Goal: Information Seeking & Learning: Learn about a topic

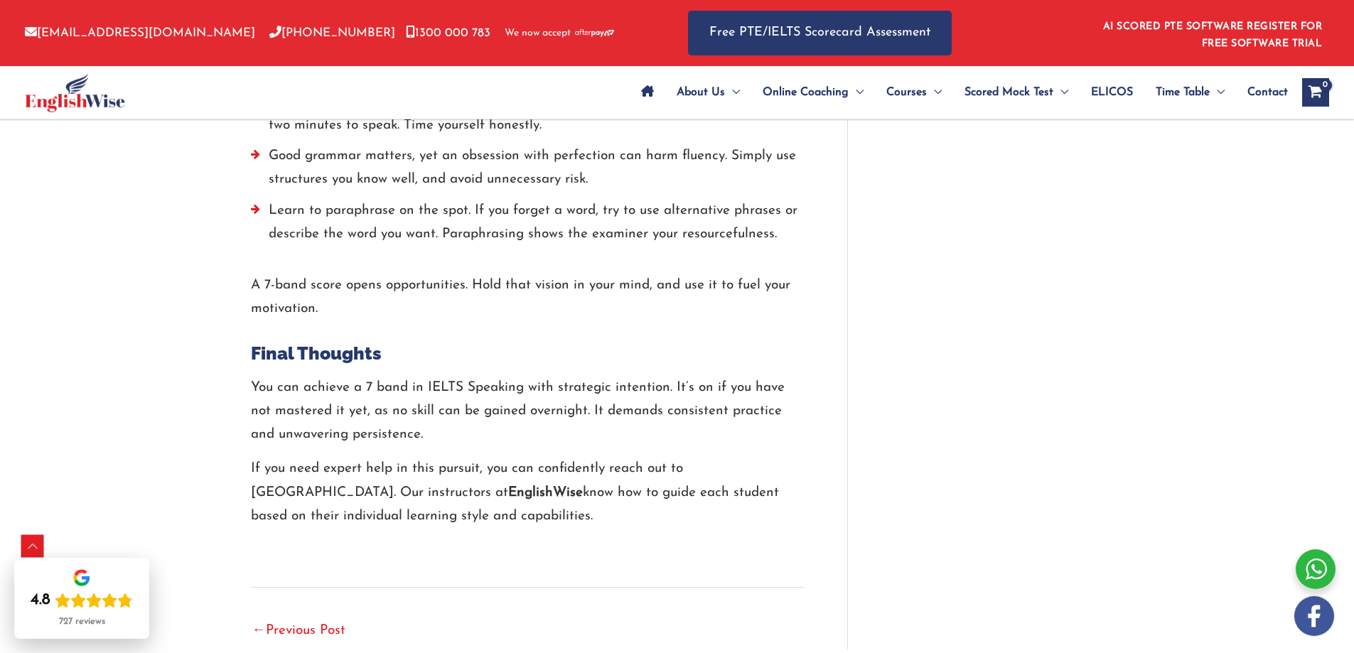
scroll to position [3338, 0]
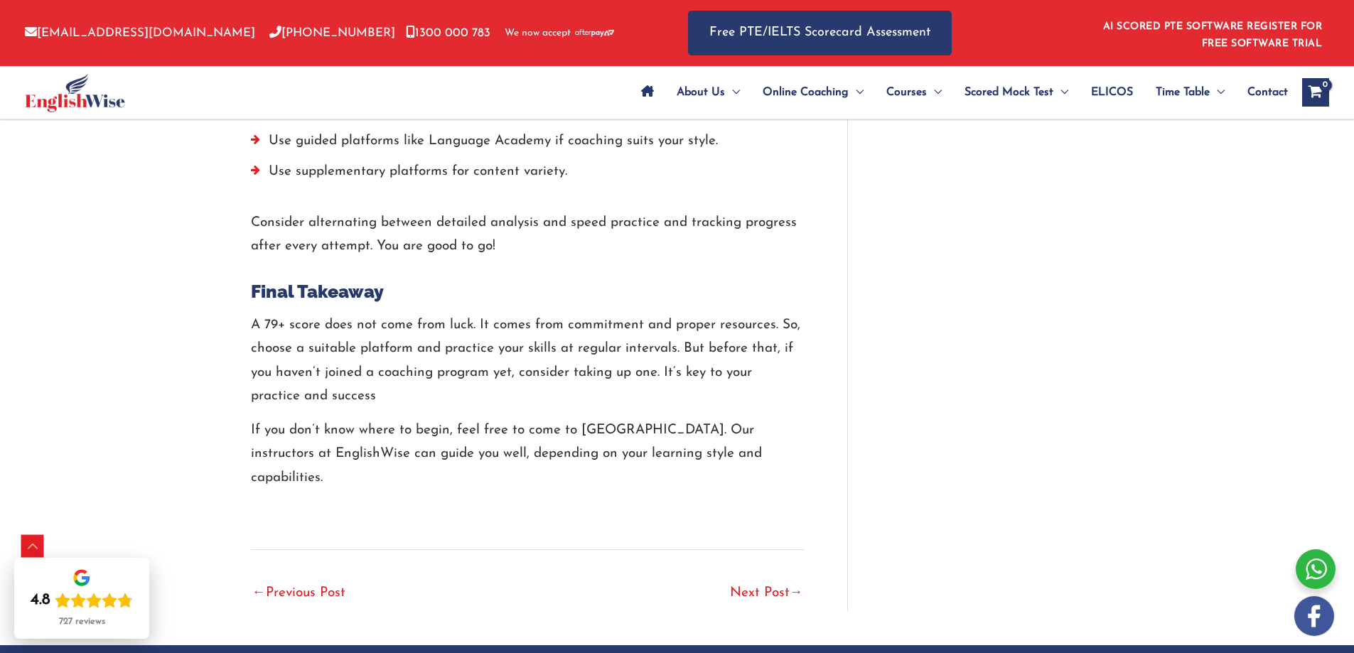
scroll to position [3276, 0]
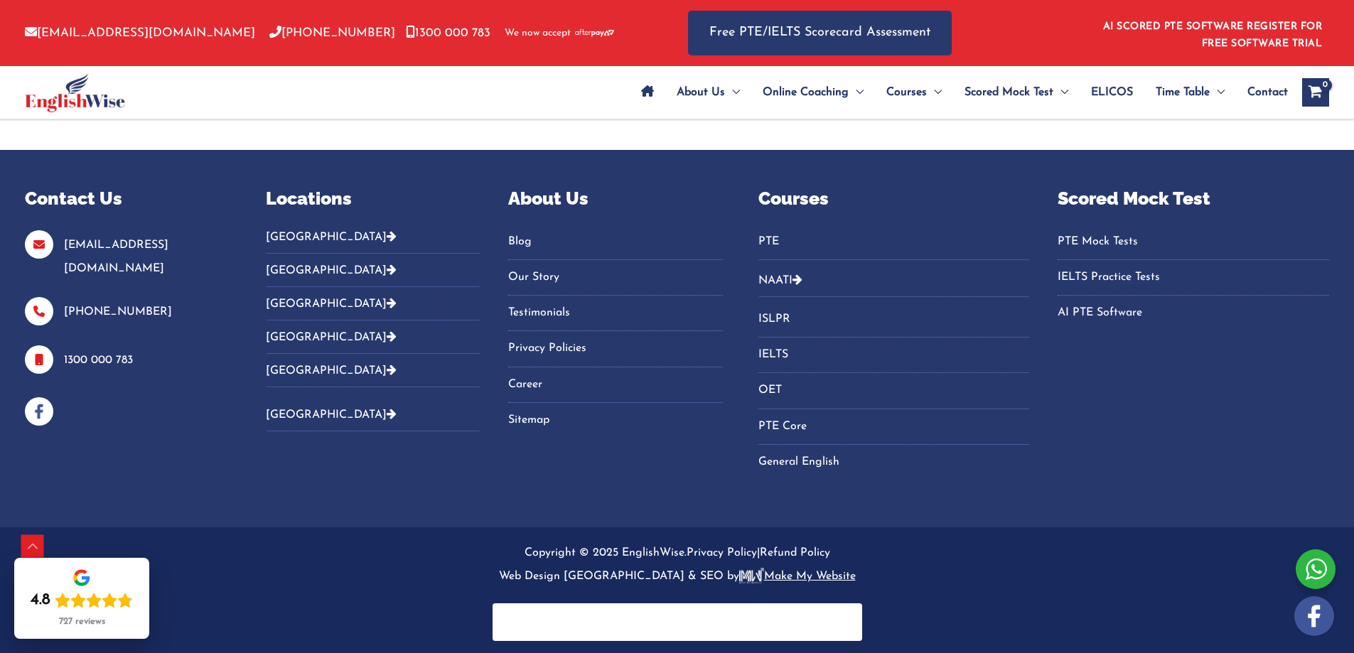
scroll to position [3855, 0]
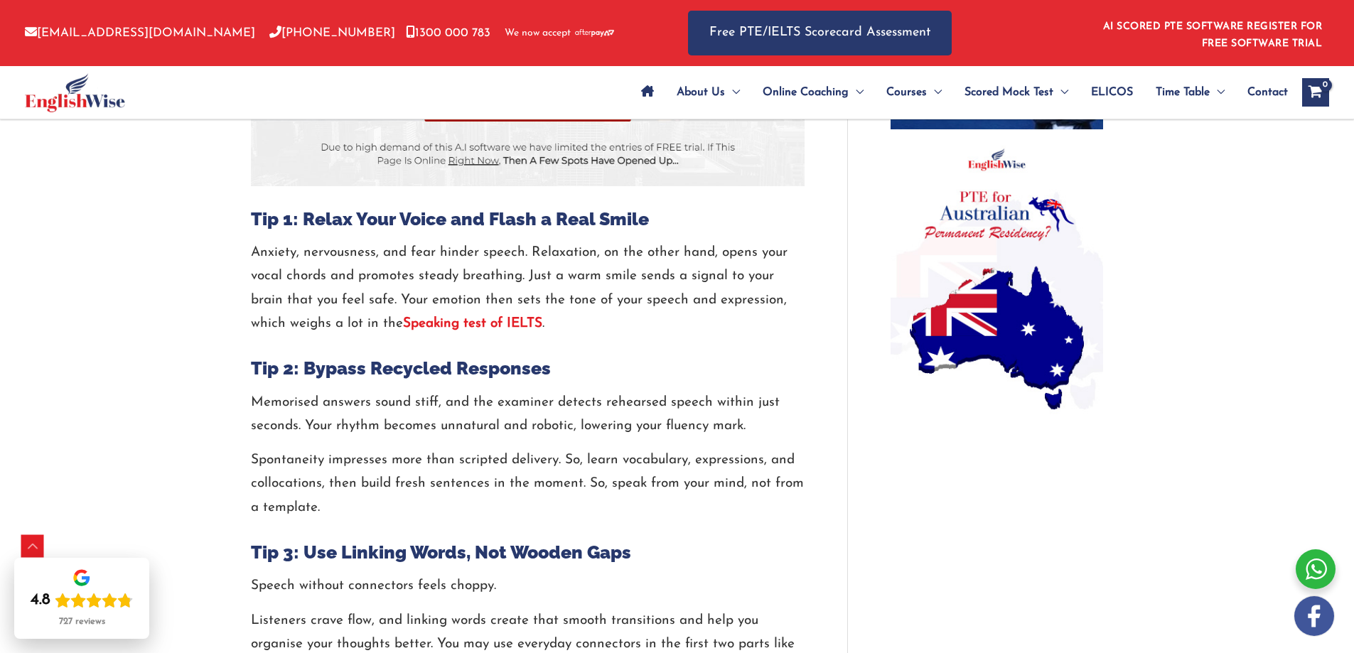
scroll to position [1076, 0]
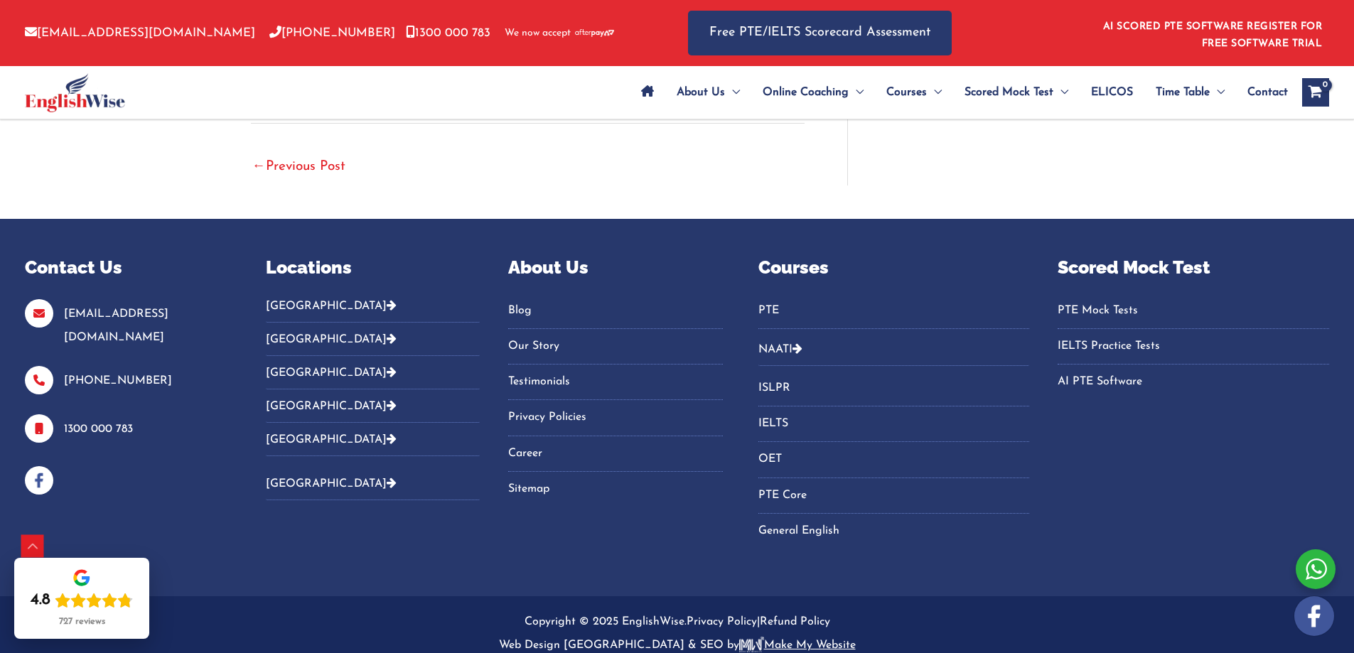
scroll to position [3855, 0]
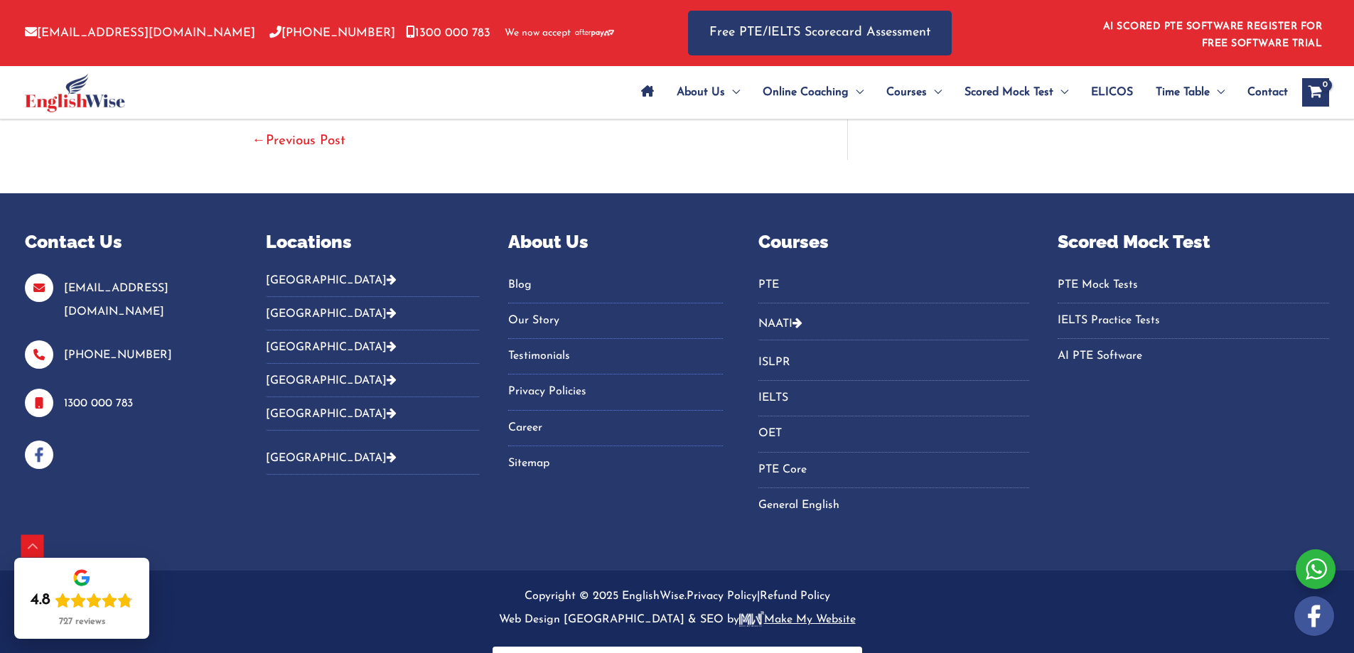
scroll to position [3855, 0]
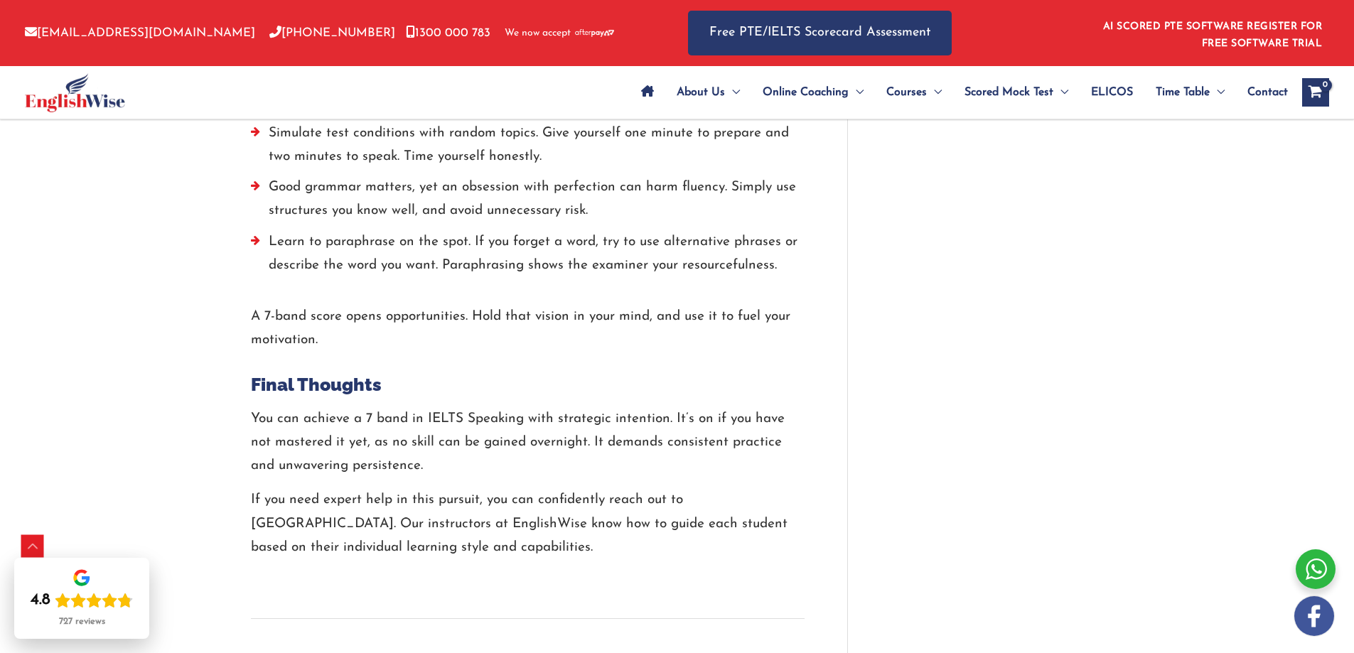
scroll to position [3287, 0]
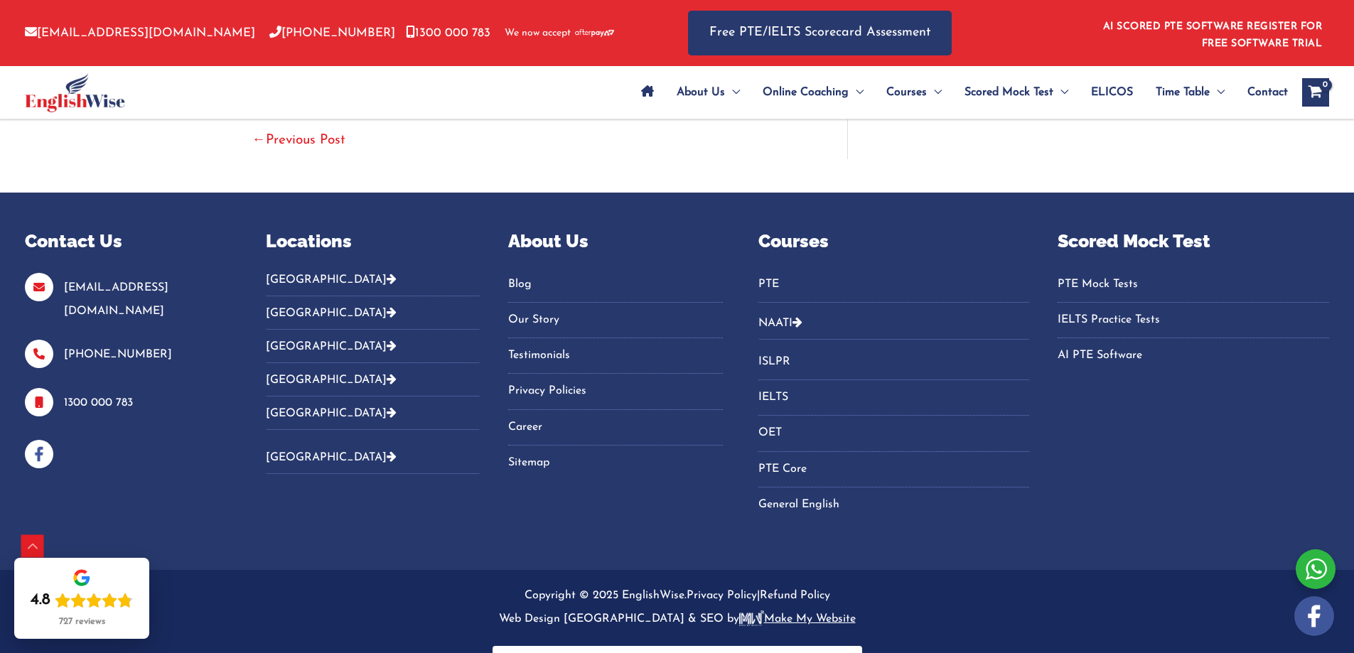
scroll to position [3839, 0]
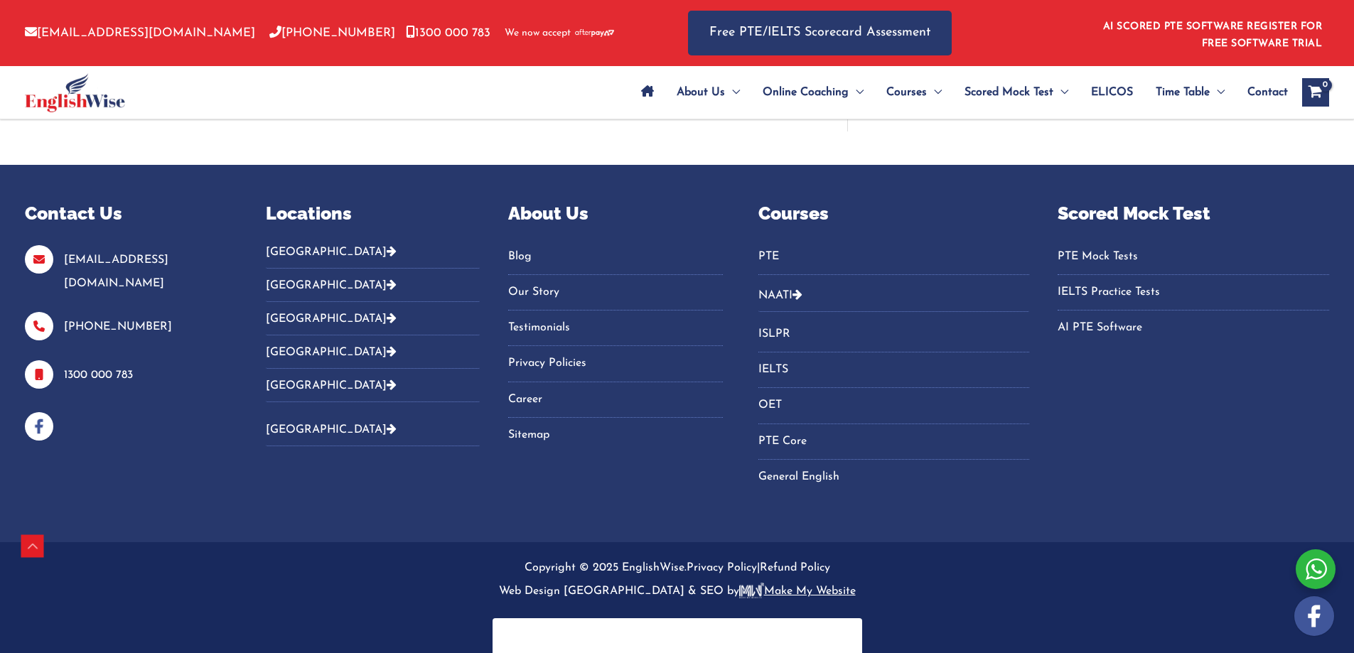
scroll to position [3839, 0]
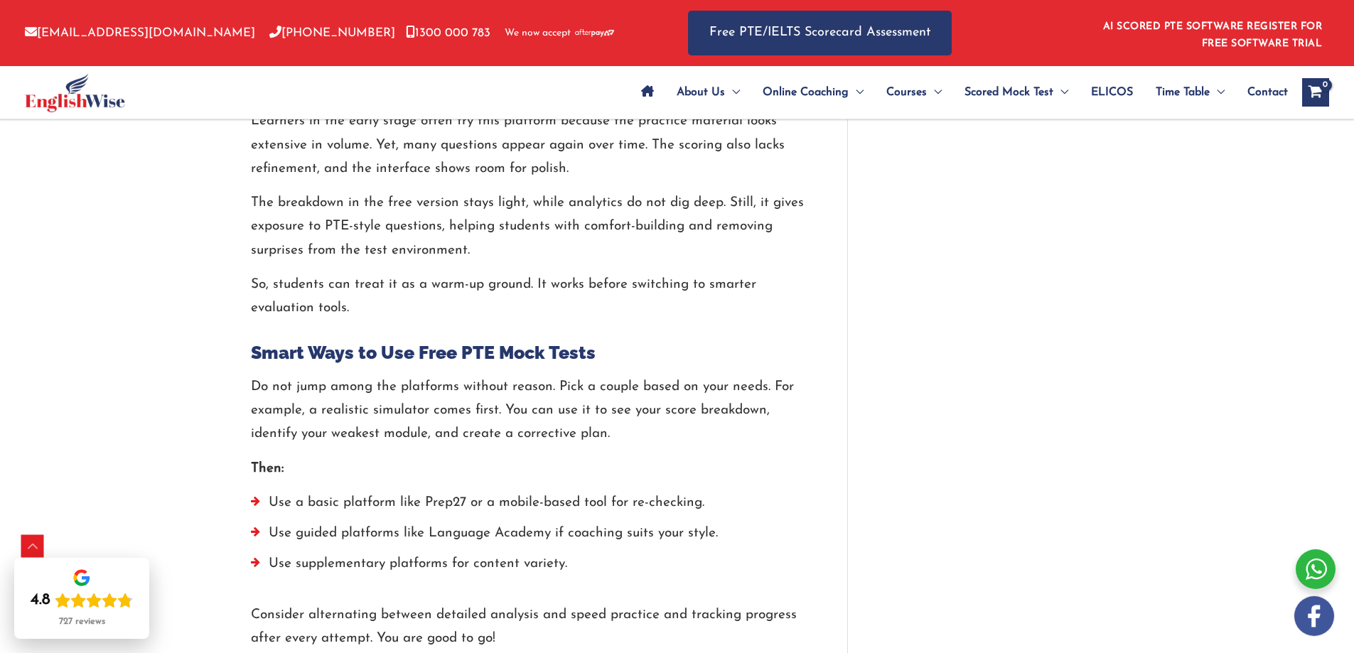
scroll to position [2716, 0]
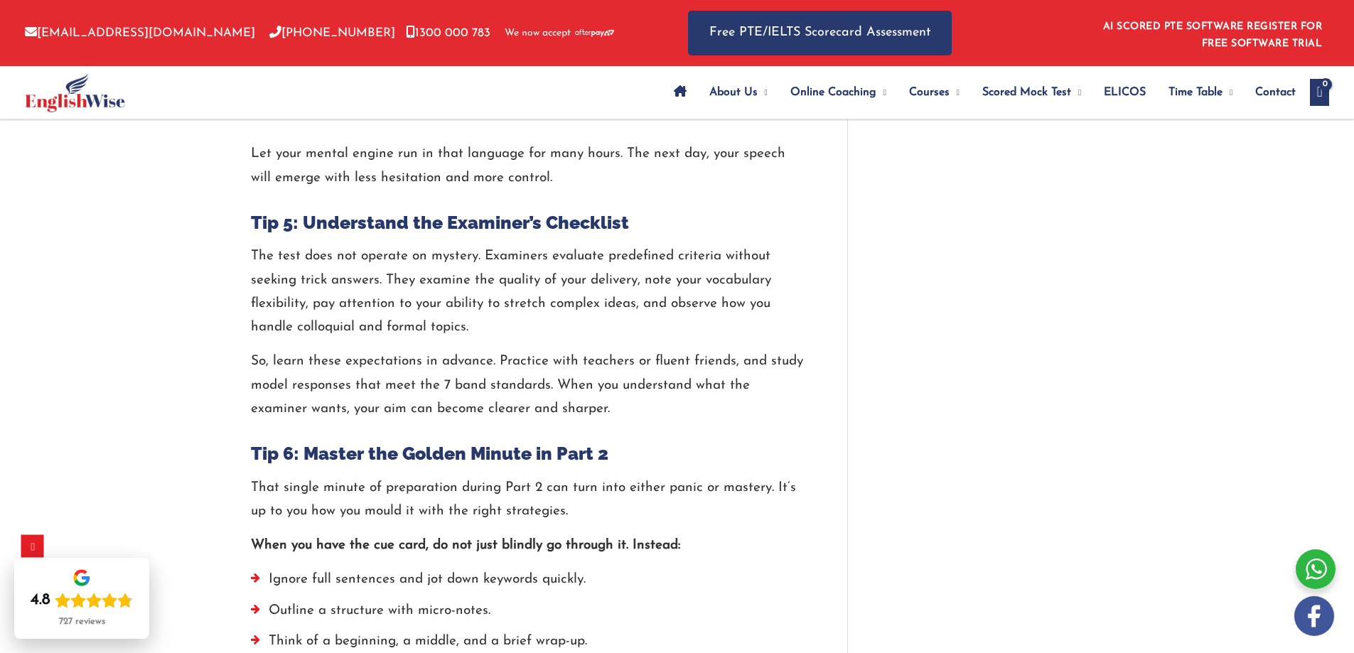
scroll to position [1890, 0]
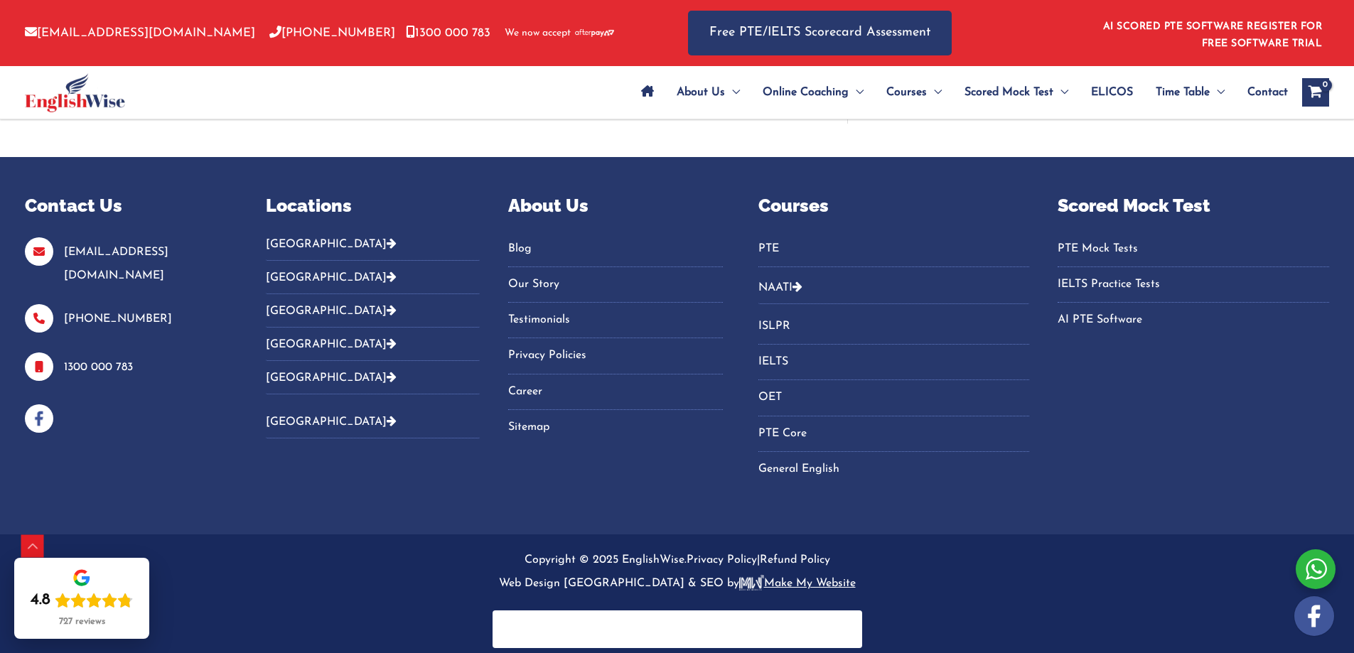
scroll to position [3855, 0]
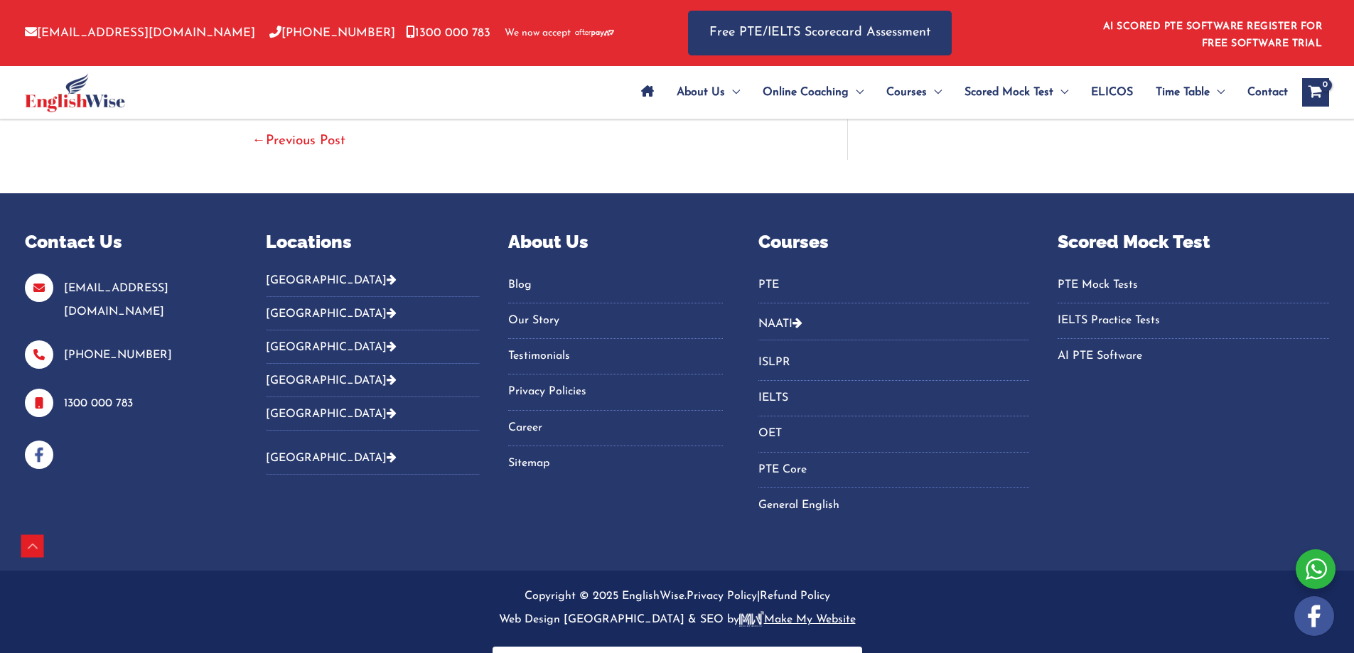
scroll to position [3855, 0]
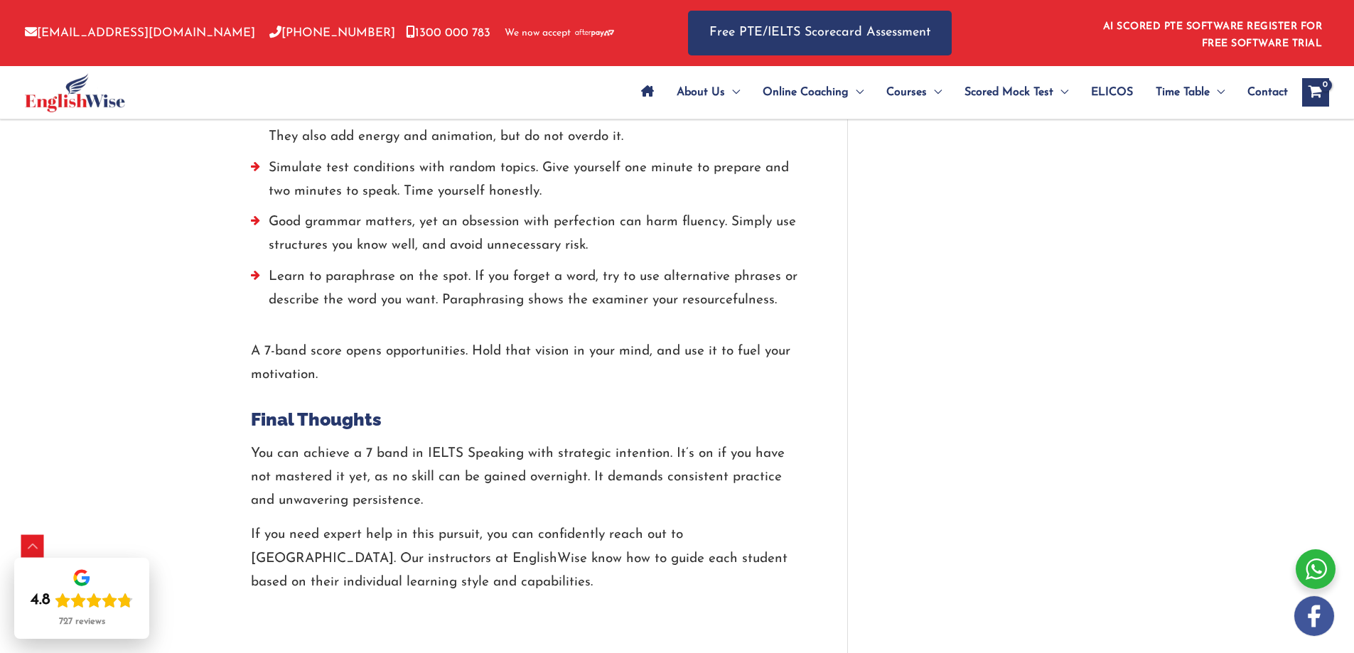
scroll to position [3215, 0]
